Goal: Find specific page/section: Find specific page/section

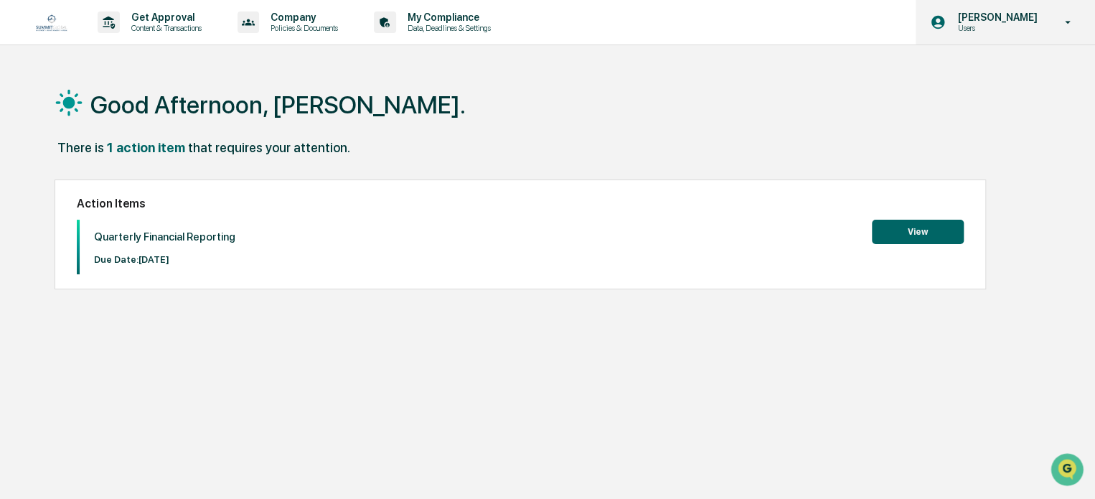
click at [966, 24] on p "Users" at bounding box center [995, 28] width 98 height 10
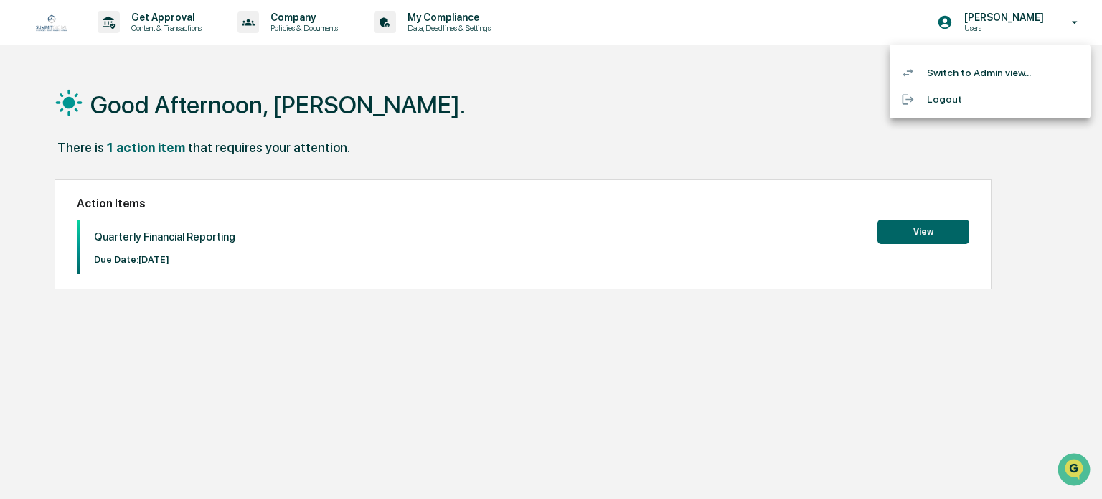
click at [964, 68] on li "Switch to Admin view..." at bounding box center [990, 73] width 201 height 27
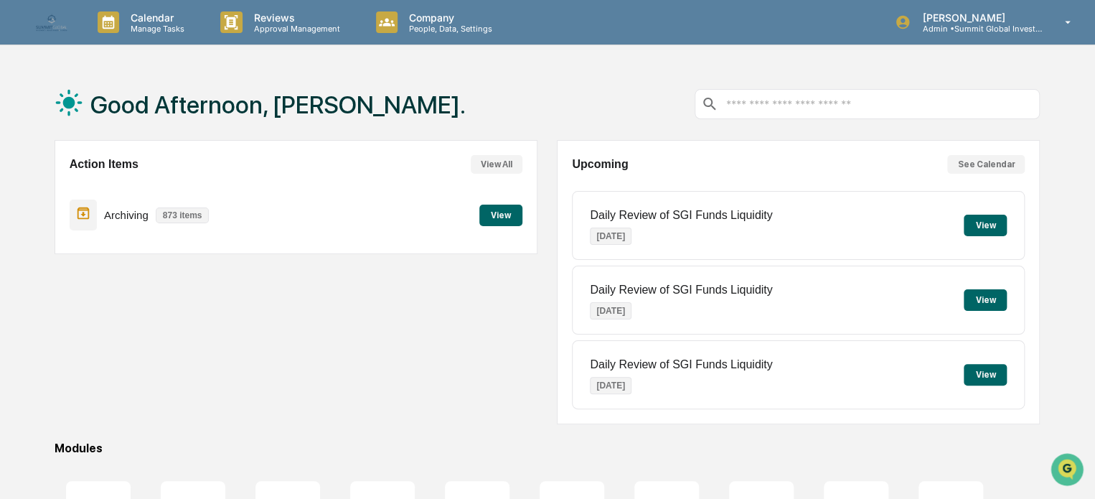
click at [513, 210] on button "View" at bounding box center [500, 216] width 43 height 22
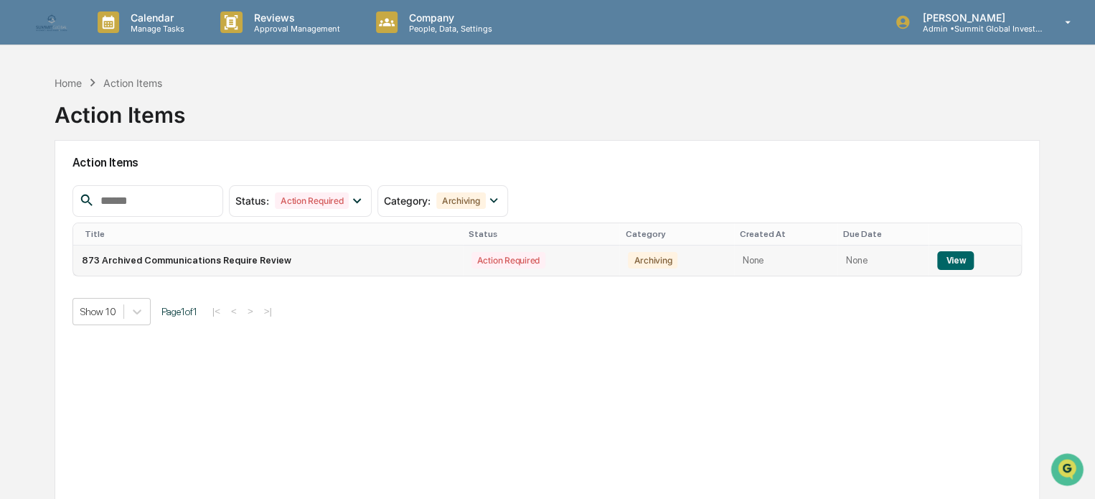
click at [188, 257] on td "873 Archived Communications Require Review" at bounding box center [268, 260] width 390 height 30
click at [962, 258] on button "View" at bounding box center [955, 260] width 37 height 19
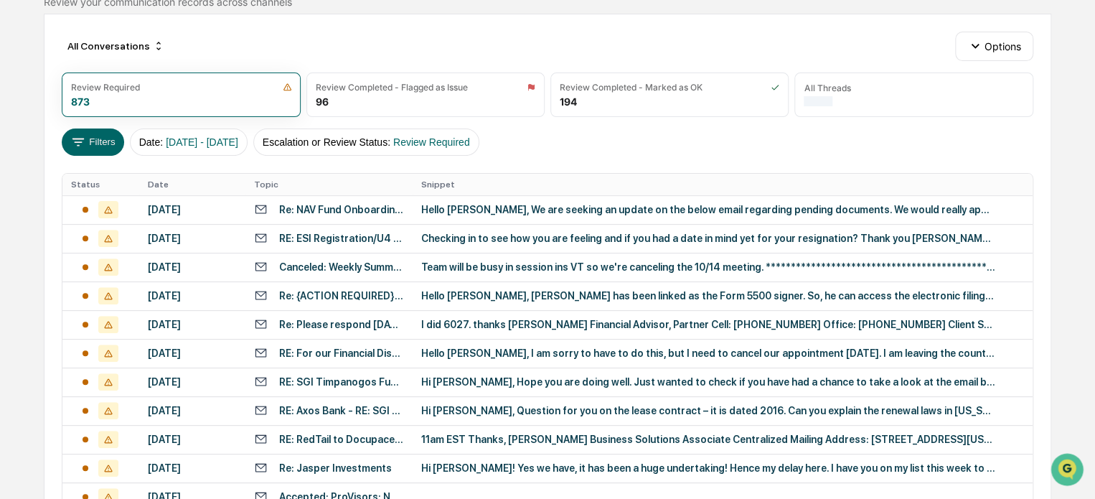
scroll to position [144, 0]
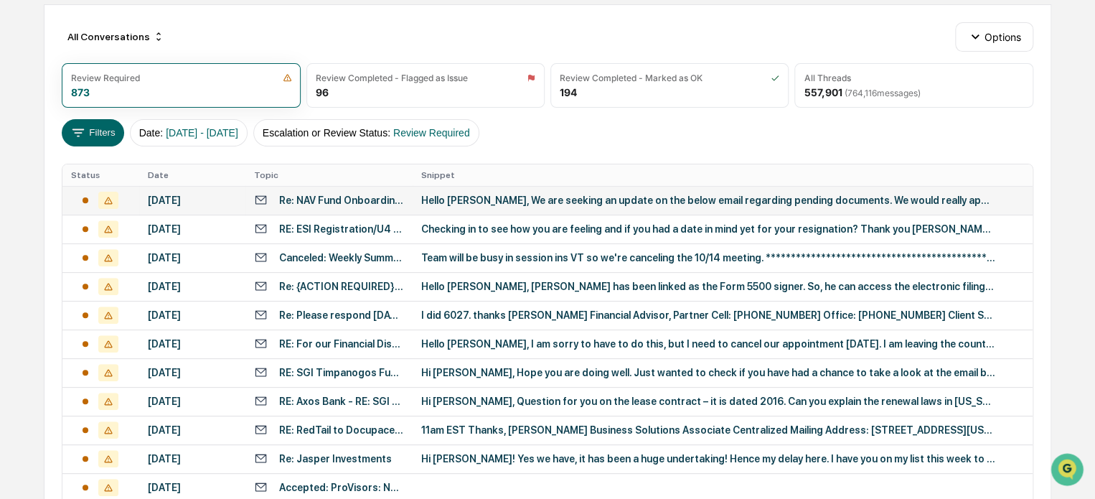
click at [468, 199] on div "Hello [PERSON_NAME], We are seeking an update on the below email regarding pend…" at bounding box center [708, 199] width 574 height 11
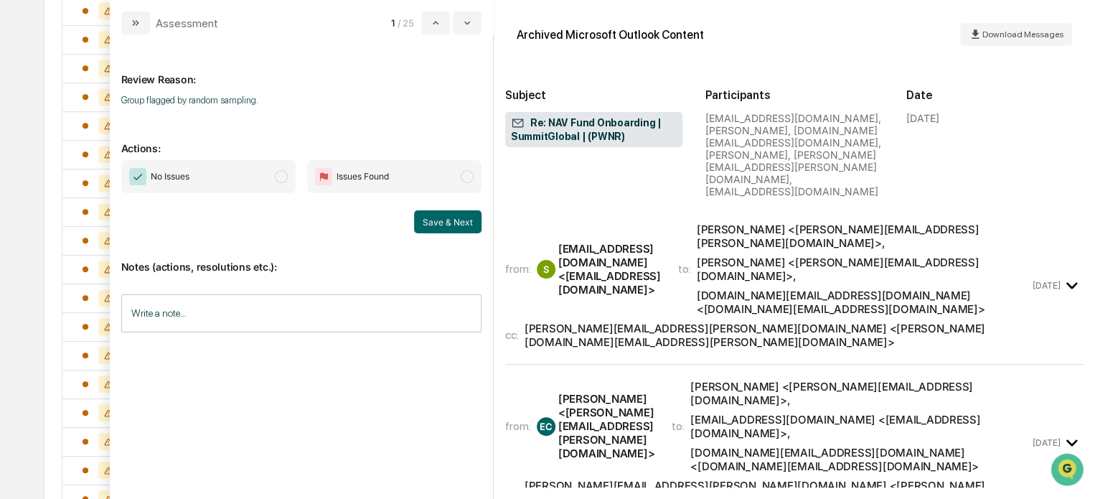
scroll to position [574, 0]
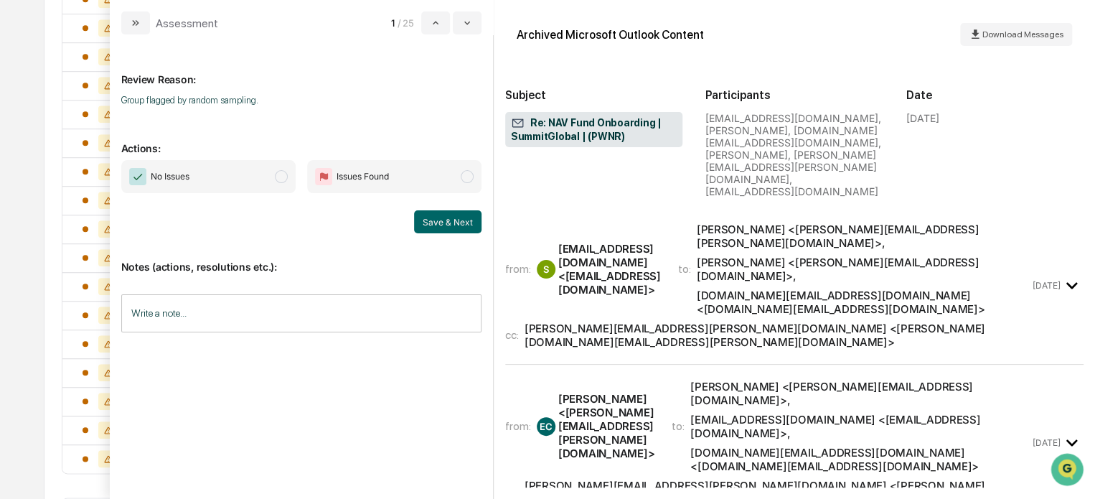
click at [660, 380] on div "from: EC [PERSON_NAME] <[PERSON_NAME][EMAIL_ADDRESS][PERSON_NAME][DOMAIN_NAME]>…" at bounding box center [767, 426] width 525 height 93
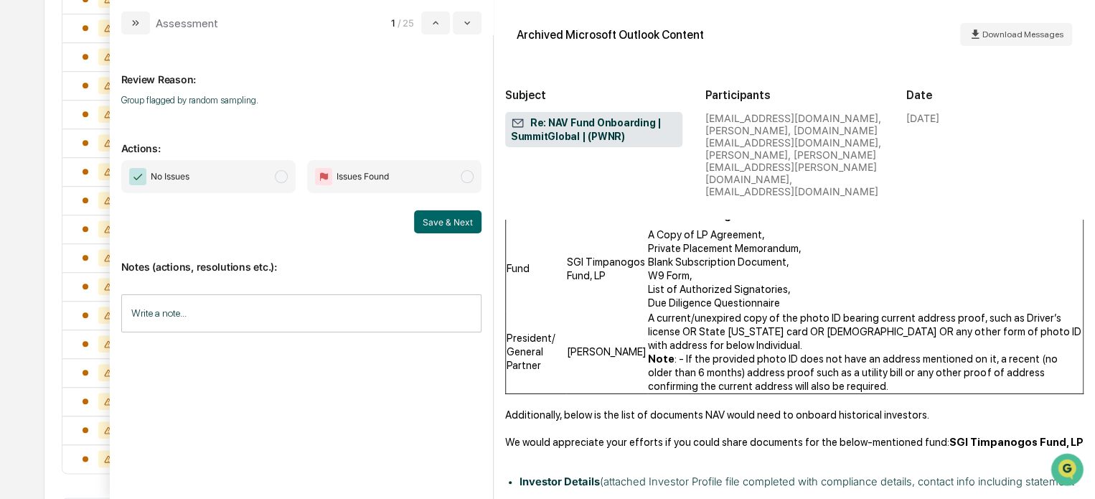
scroll to position [1292, 0]
